Goal: Task Accomplishment & Management: Use online tool/utility

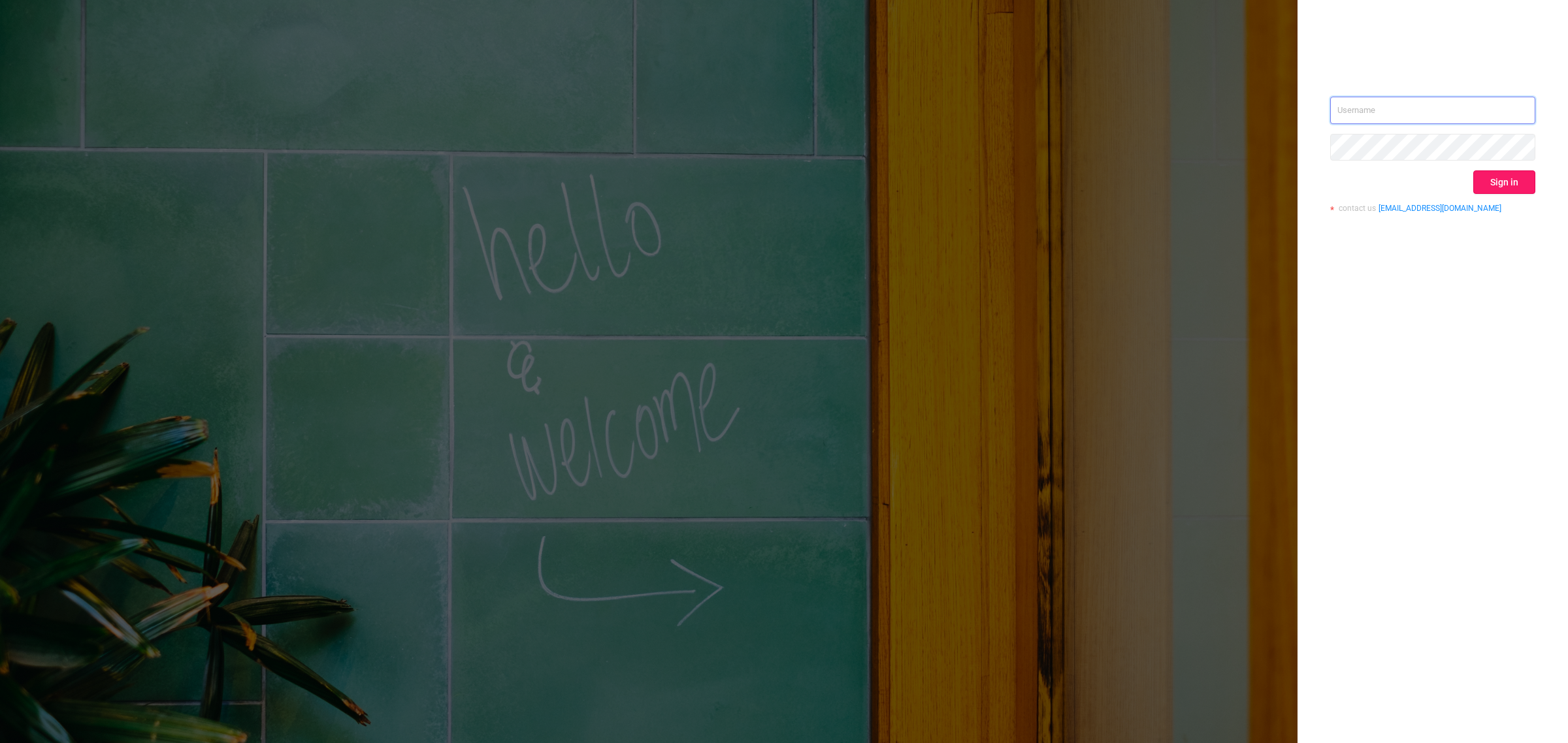
type input "[PERSON_NAME][EMAIL_ADDRESS][DOMAIN_NAME]"
click at [1510, 184] on button "Sign in" at bounding box center [1504, 182] width 62 height 23
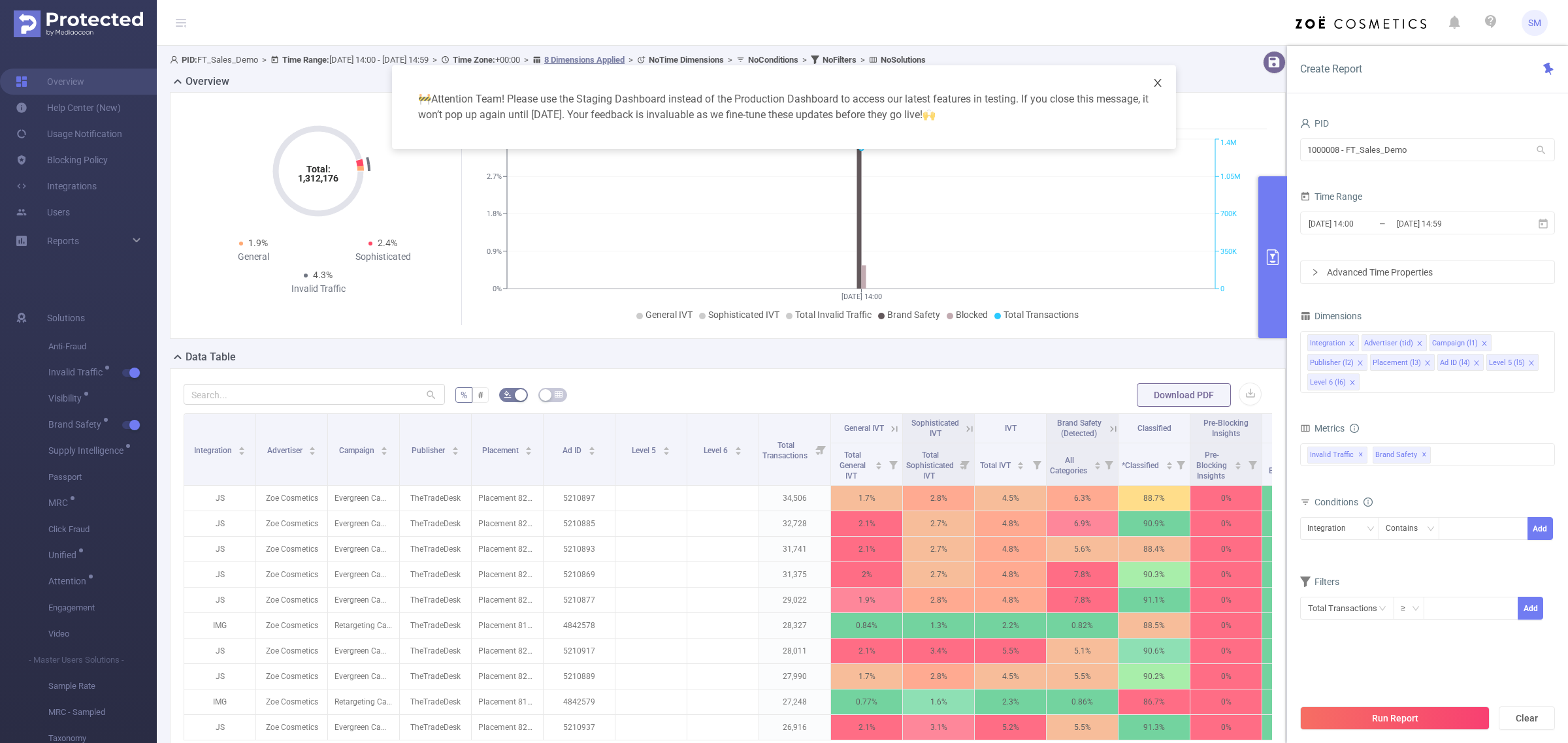
click at [1160, 80] on icon "icon: close" at bounding box center [1158, 83] width 10 height 10
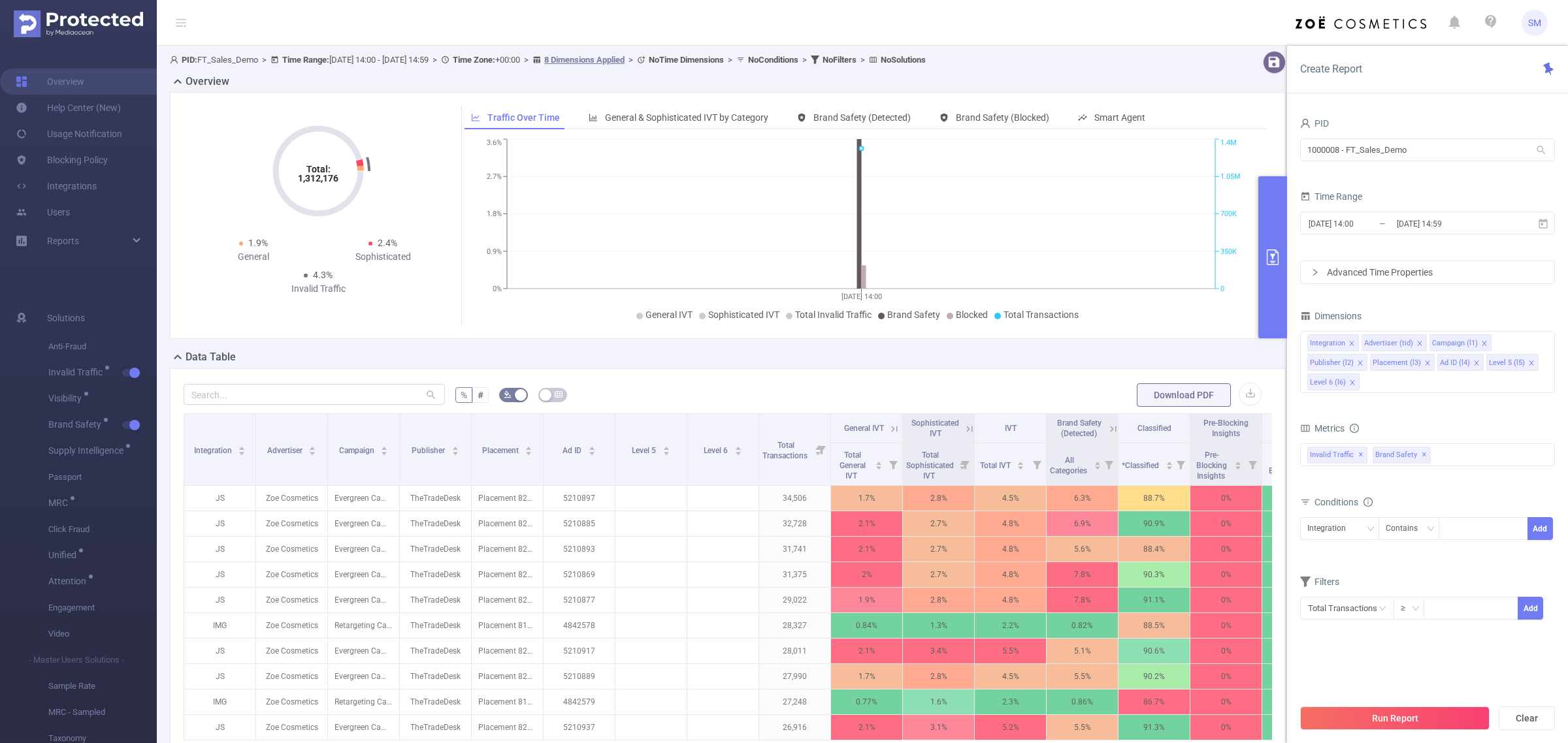
click at [1142, 20] on header "SM" at bounding box center [784, 23] width 1568 height 45
click at [1046, 23] on header "SM" at bounding box center [784, 23] width 1568 height 45
drag, startPoint x: 1422, startPoint y: 155, endPoint x: 1285, endPoint y: 146, distance: 137.3
click at [1285, 146] on section "PID: FT_Sales_Demo > Time Range: [DATE] 14:00 - [DATE] 14:59 > Time Zone: +00:0…" at bounding box center [862, 470] width 1411 height 850
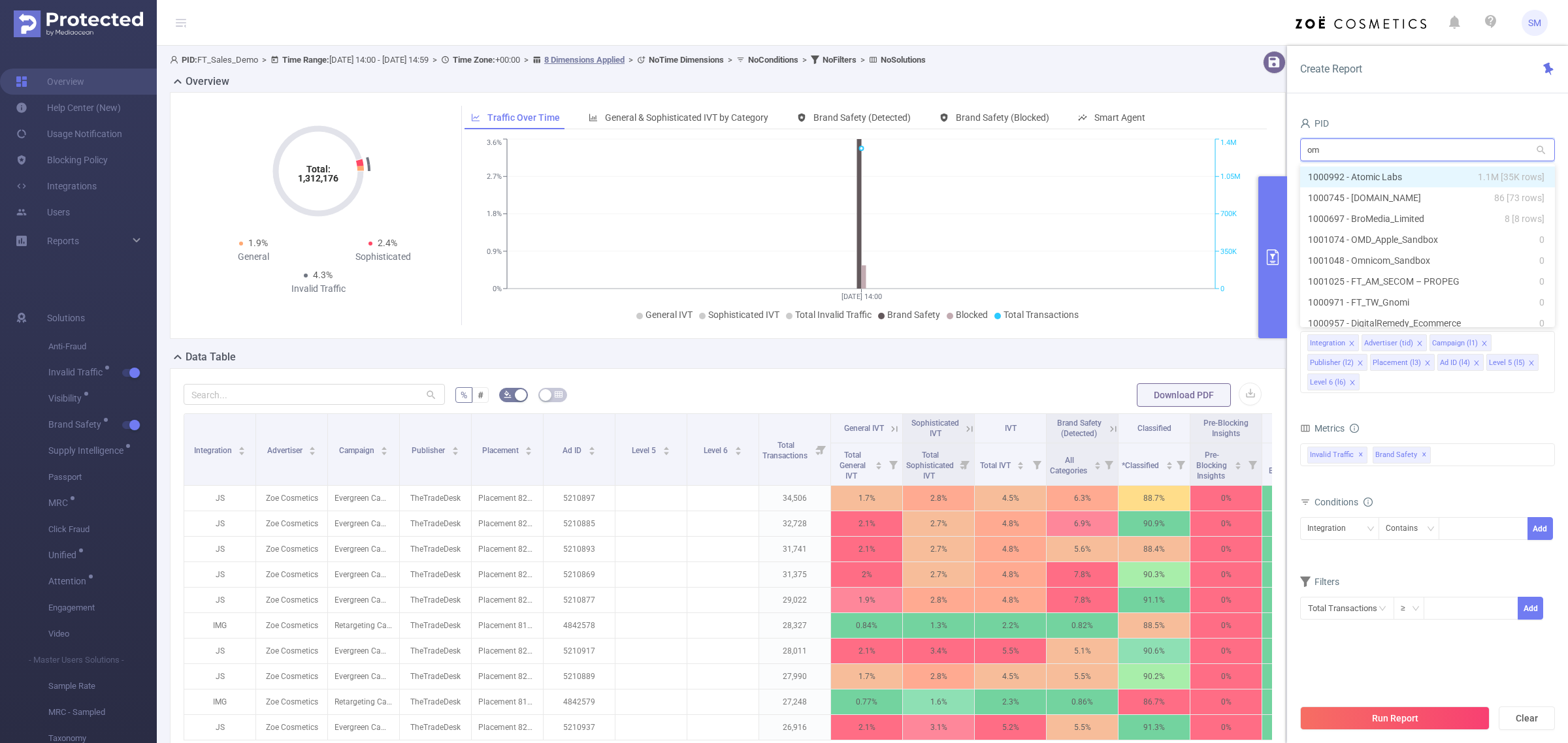
type input "omd"
click at [1433, 187] on li "1001074 - OMD_Apple_Sandbox 0" at bounding box center [1427, 176] width 255 height 21
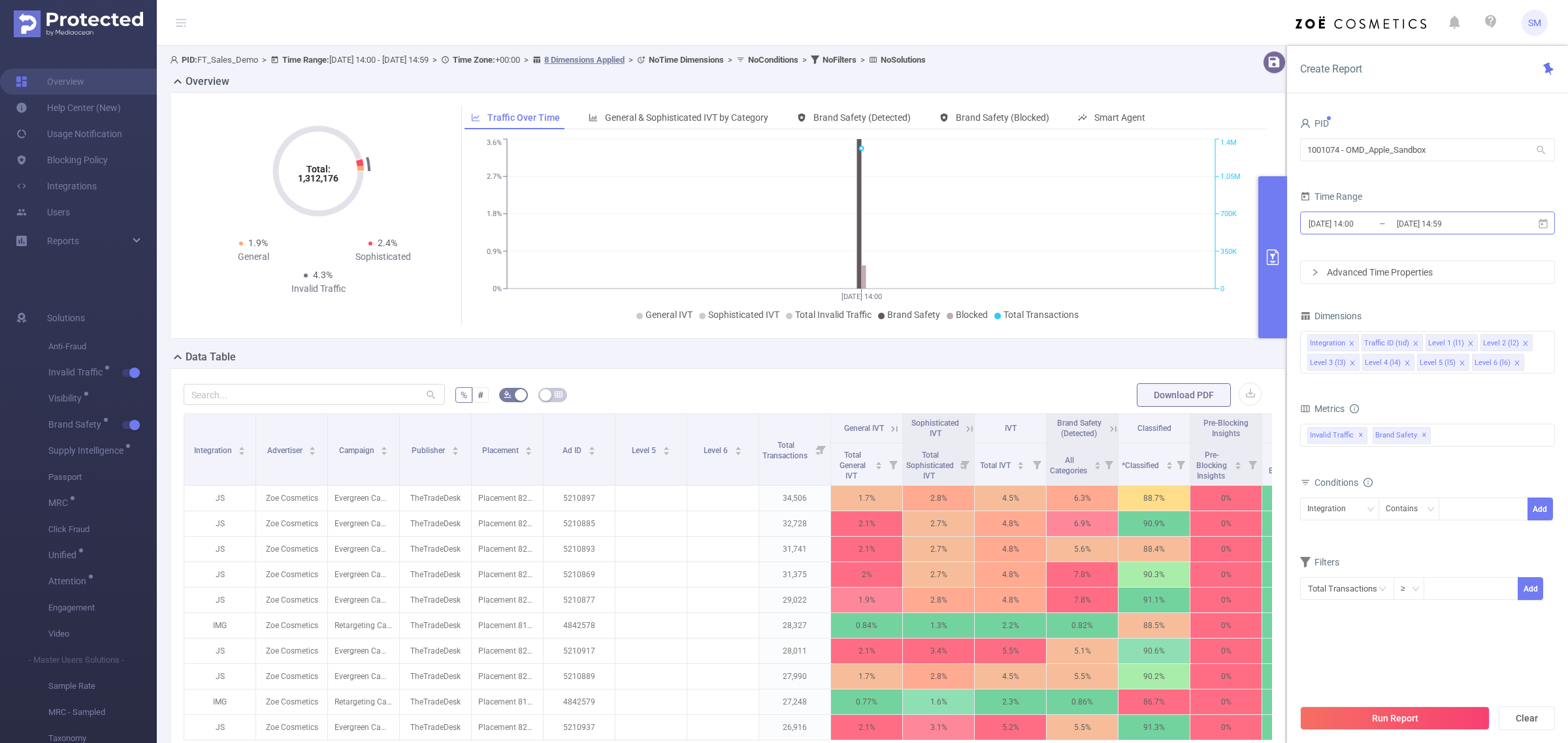
click at [1442, 226] on input "[DATE] 14:59" at bounding box center [1449, 224] width 106 height 18
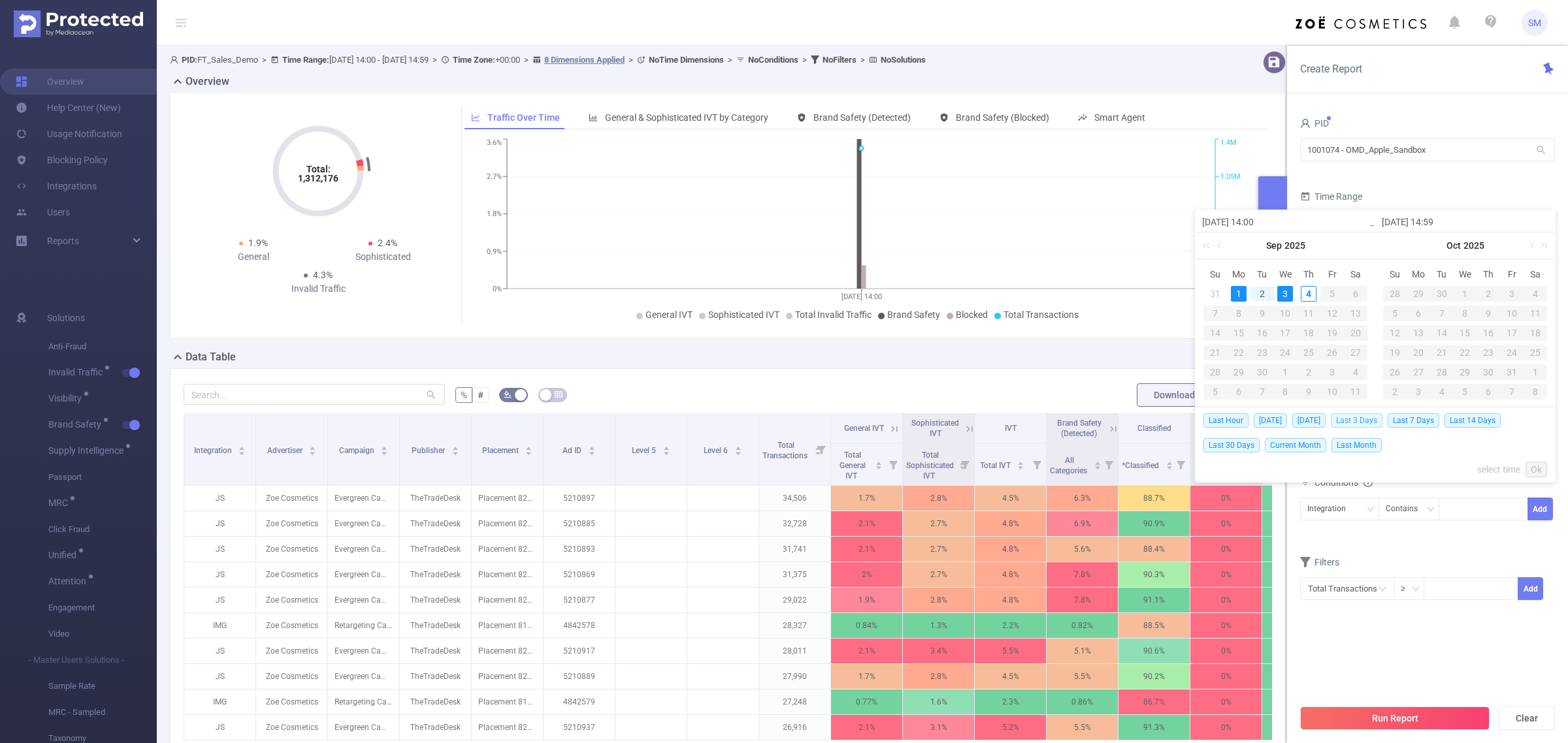
click at [1364, 417] on span "Last 3 Days" at bounding box center [1356, 421] width 51 height 15
type input "[DATE] 00:00"
type input "[DATE] 23:59"
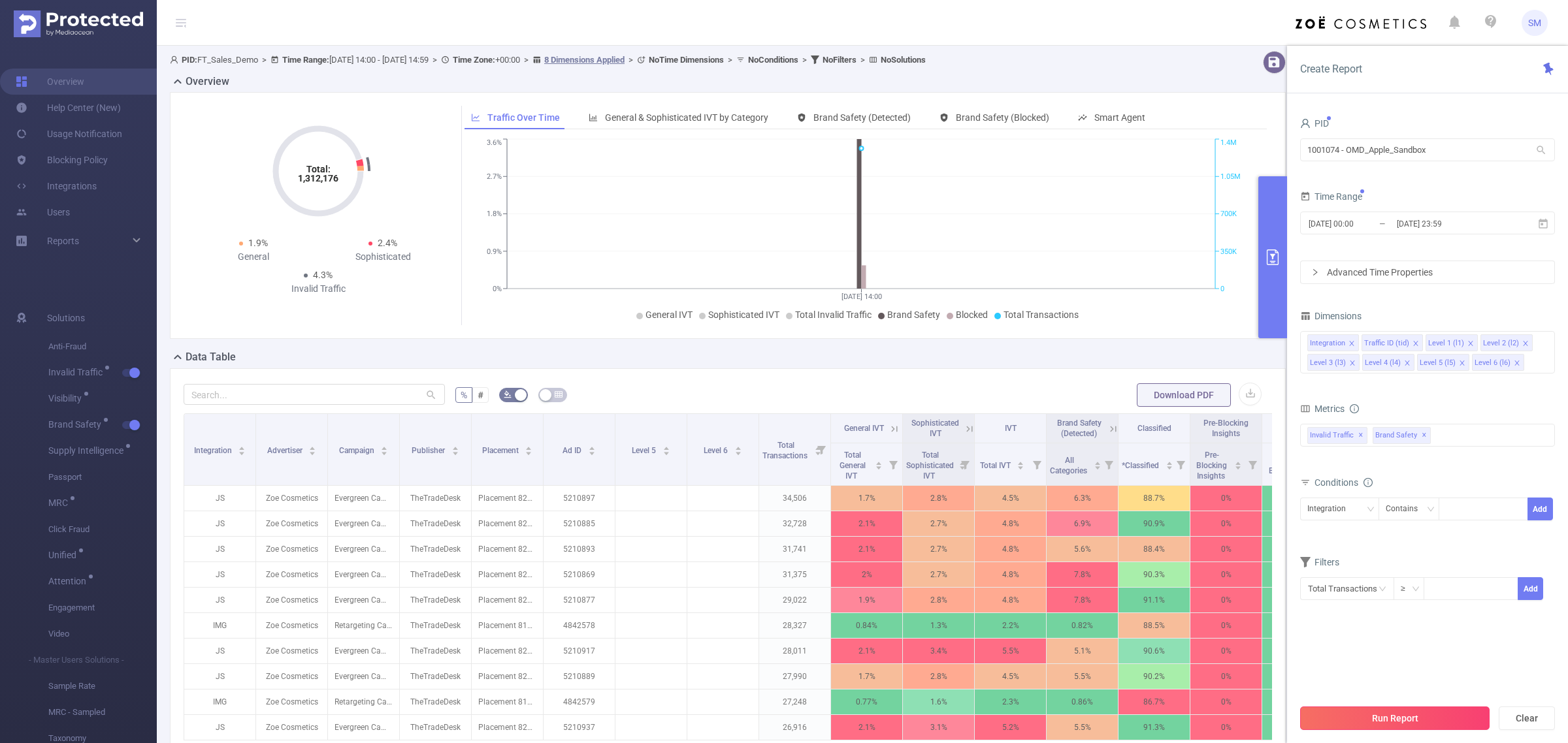
click at [1456, 720] on button "Run Report" at bounding box center [1394, 718] width 190 height 23
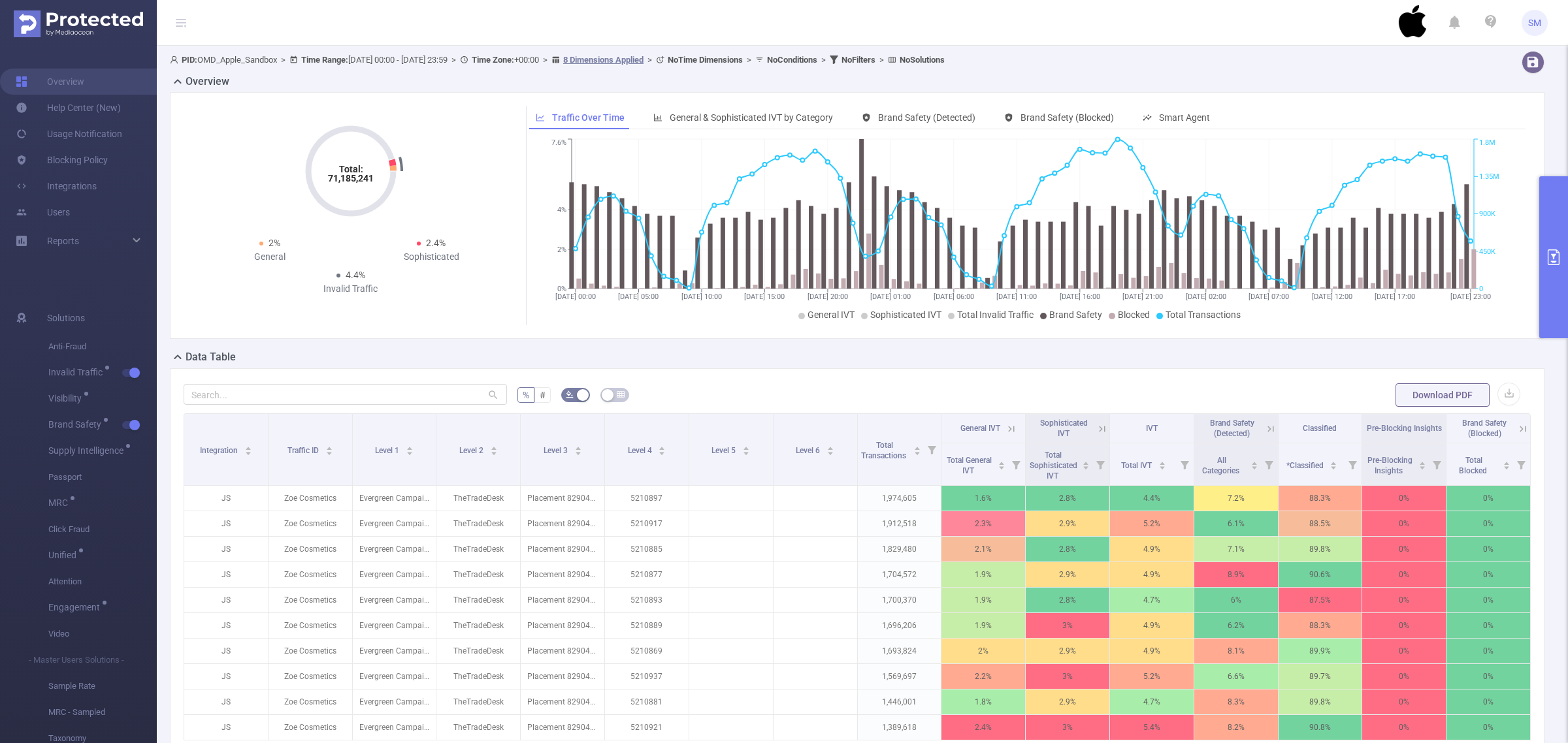
click at [757, 382] on form "% # Download PDF" at bounding box center [858, 395] width 1348 height 26
